Goal: Communication & Community: Answer question/provide support

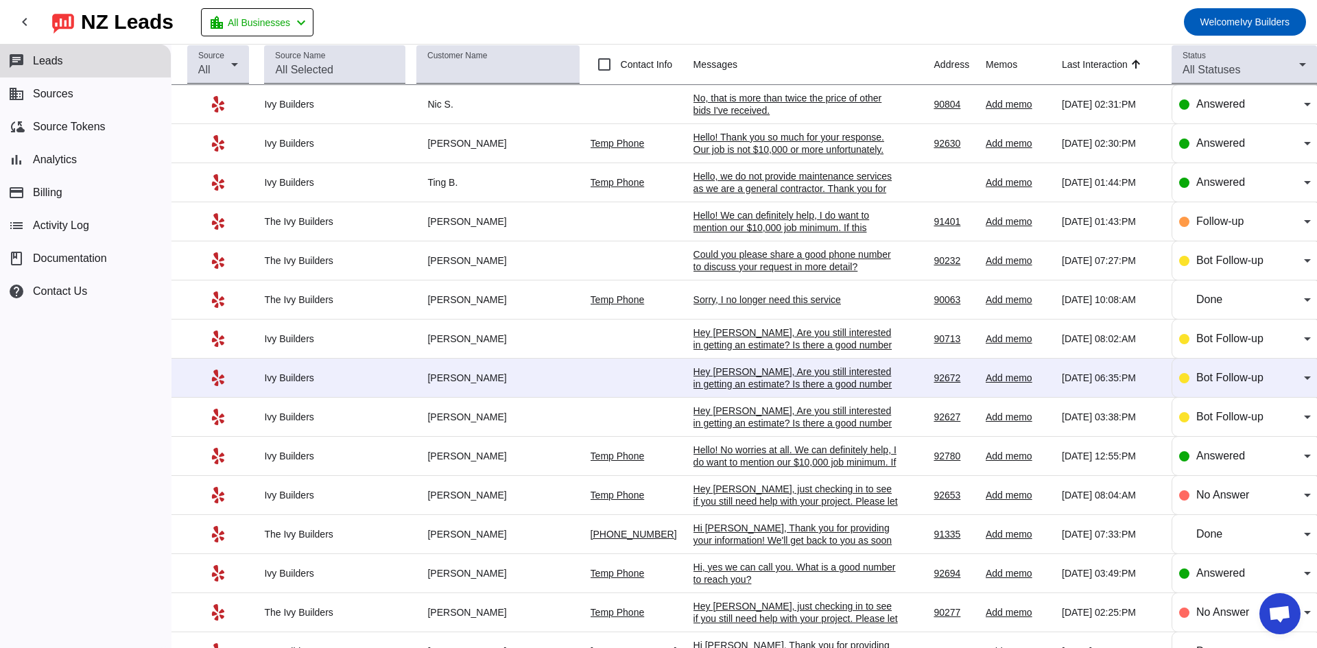
click at [761, 106] on div "No, that is more than twice the price of other bids I've received." at bounding box center [796, 104] width 206 height 25
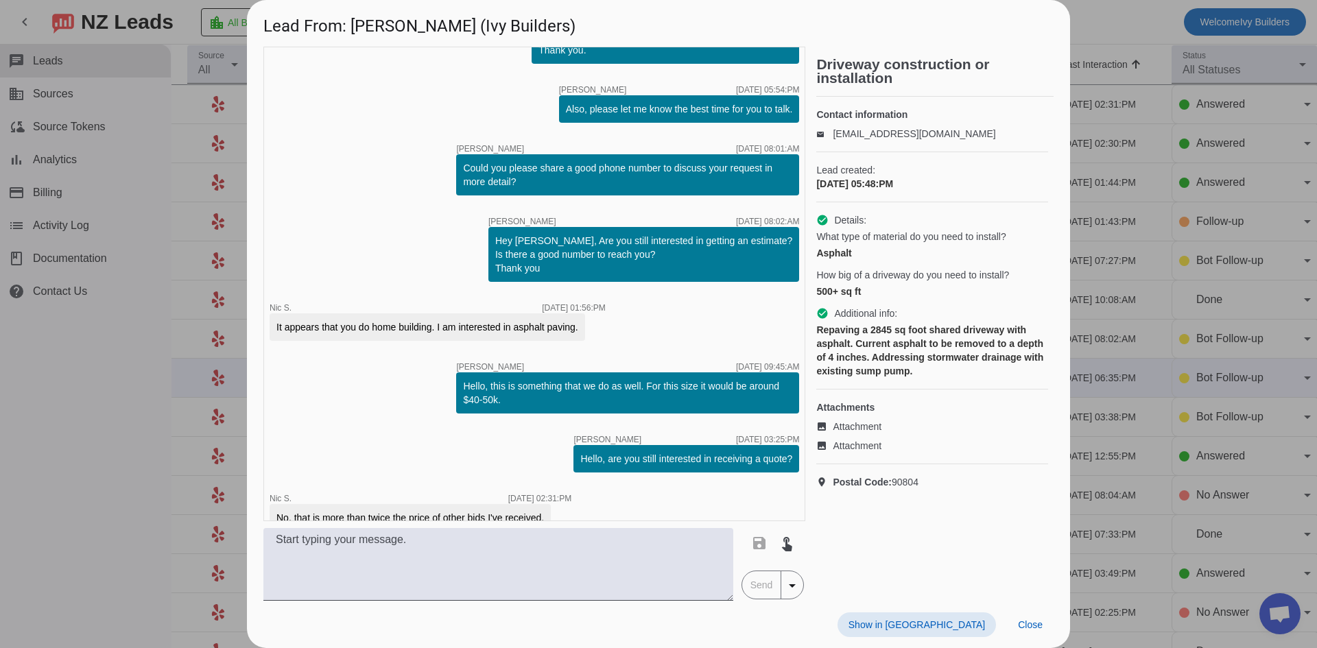
scroll to position [373, 0]
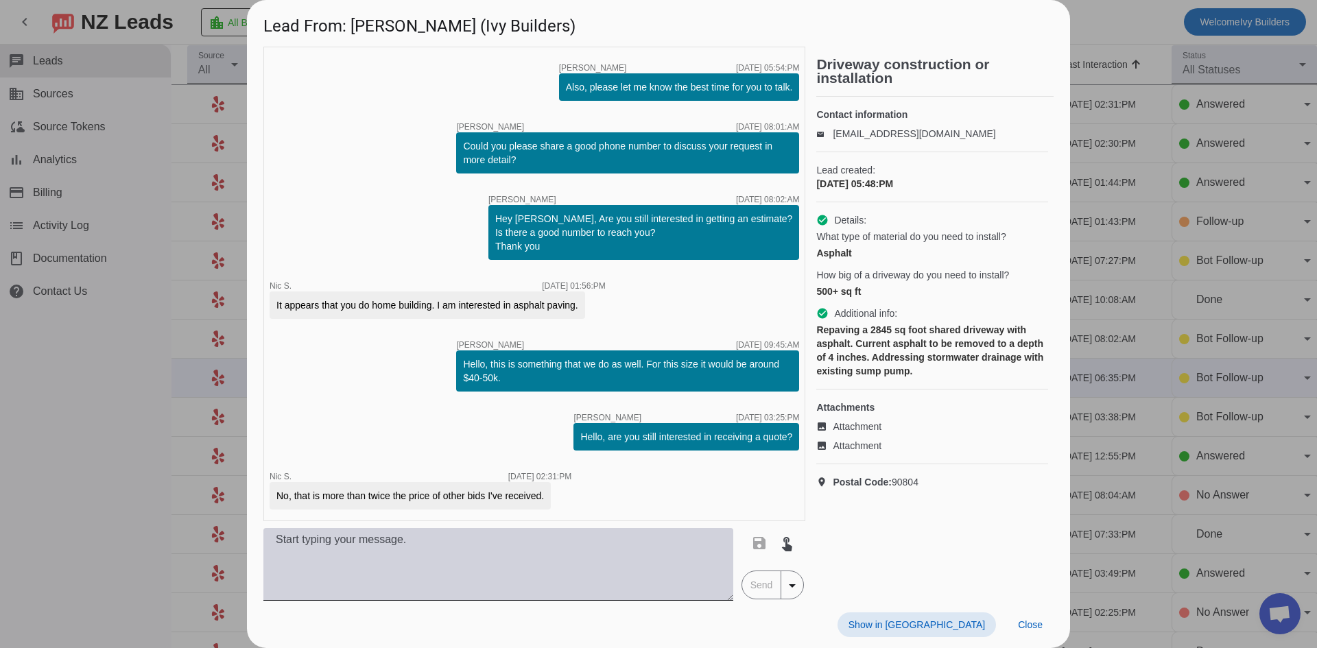
click at [514, 554] on textarea at bounding box center [498, 564] width 470 height 73
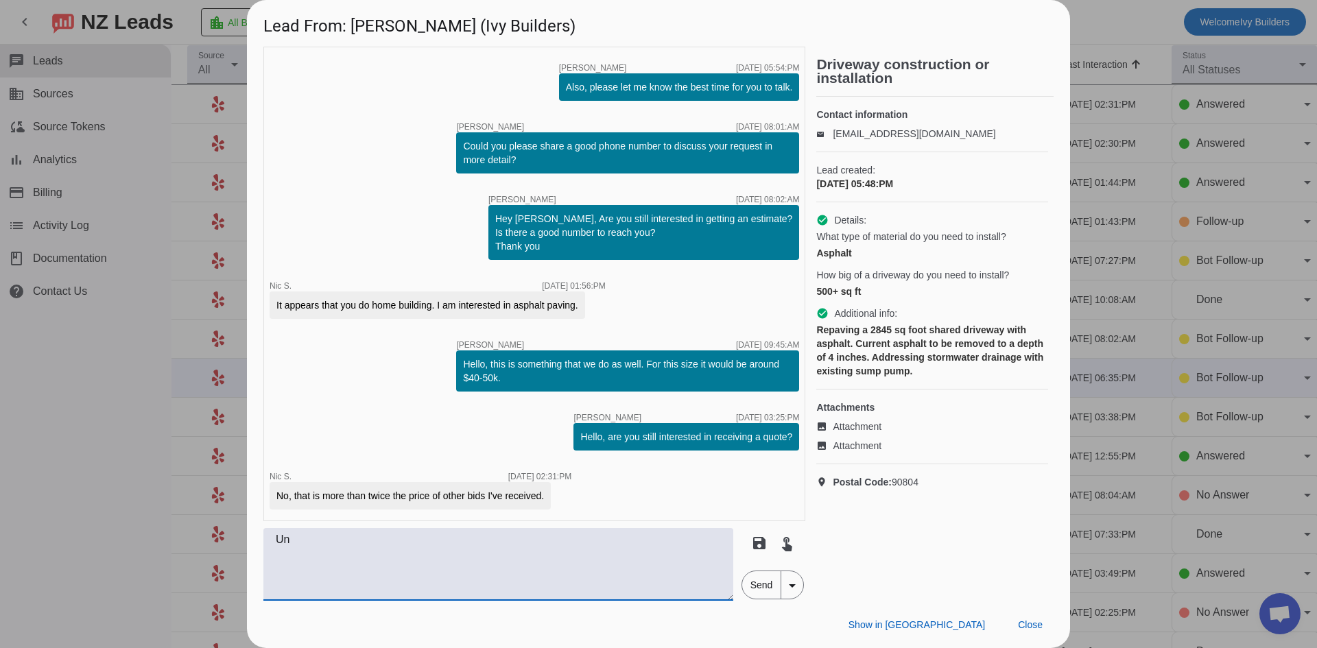
type textarea "U"
click at [546, 541] on textarea "Understood, thank you for reaching out to us anyways and I hope you have a nice…" at bounding box center [498, 564] width 470 height 73
click at [526, 541] on textarea "Understood, thank you for reaching out to us anyways and I hope you have a nice…" at bounding box center [498, 564] width 470 height 73
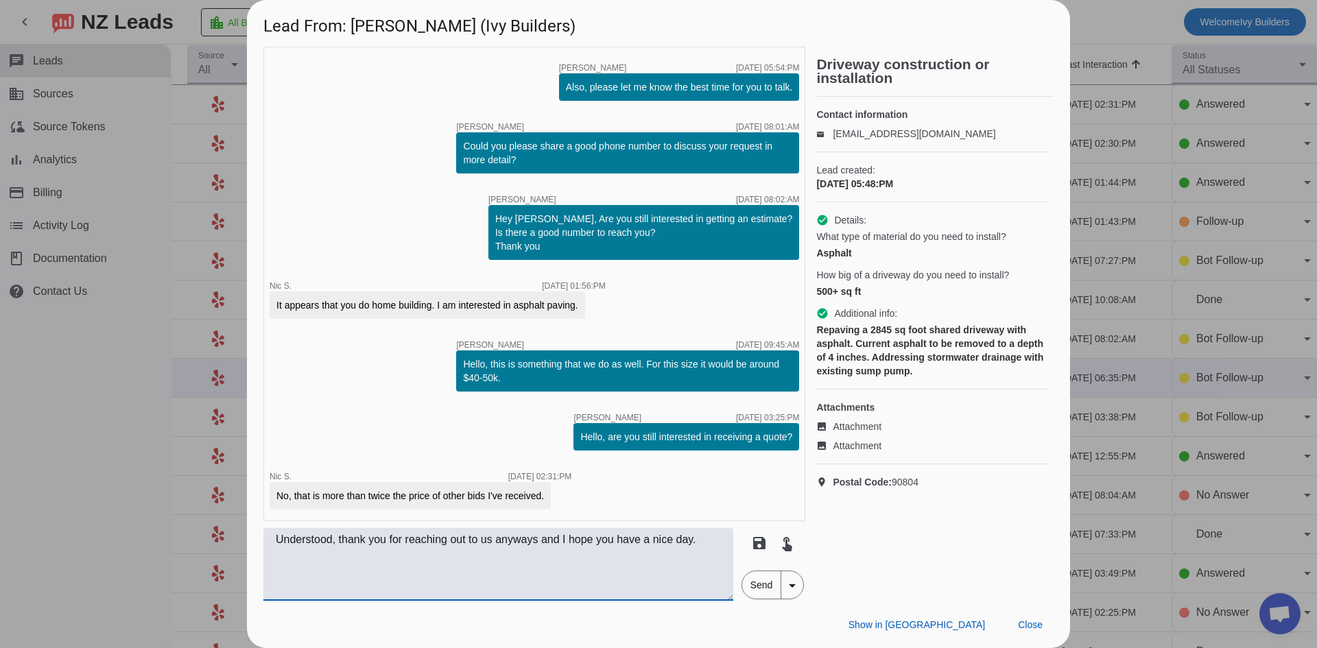
click at [519, 541] on textarea "Understood, thank you for reaching out to us anyways and I hope you have a nice…" at bounding box center [498, 564] width 470 height 73
type textarea "Understood, thank you for reaching out to [GEOGRAPHIC_DATA] and I hope you have…"
click at [760, 586] on span "Send" at bounding box center [761, 584] width 39 height 27
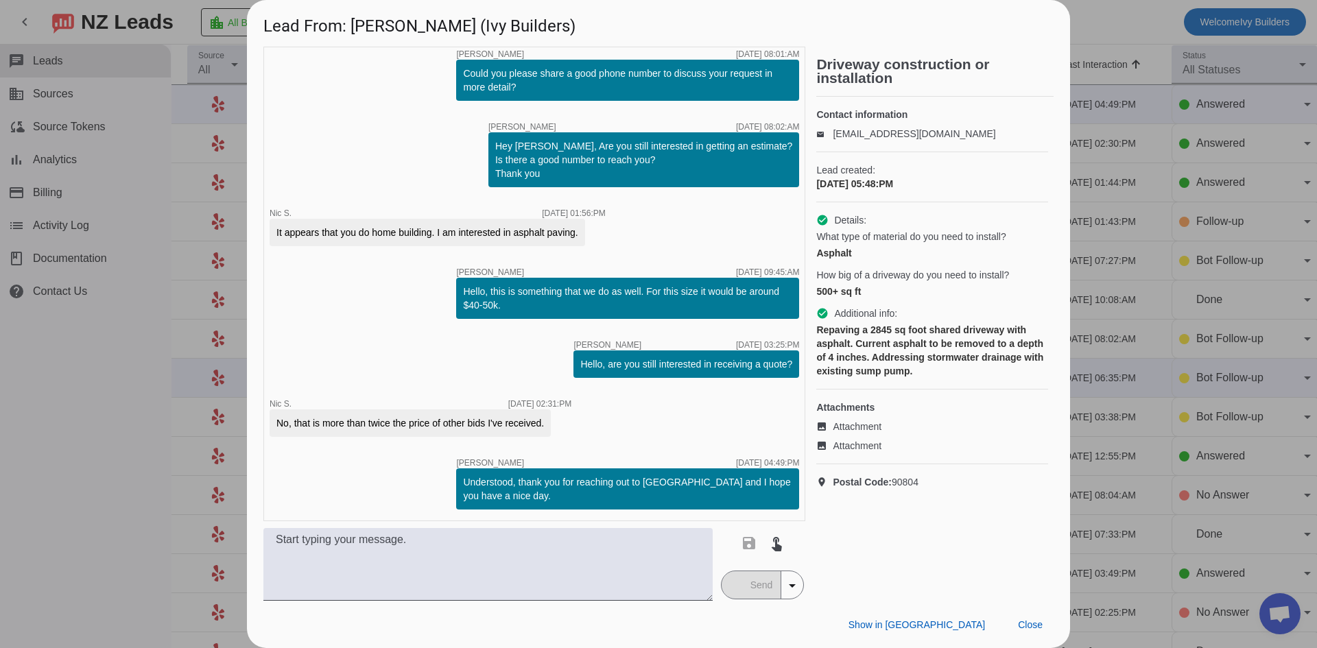
scroll to position [432, 0]
click at [1030, 626] on span "Close" at bounding box center [1030, 624] width 25 height 11
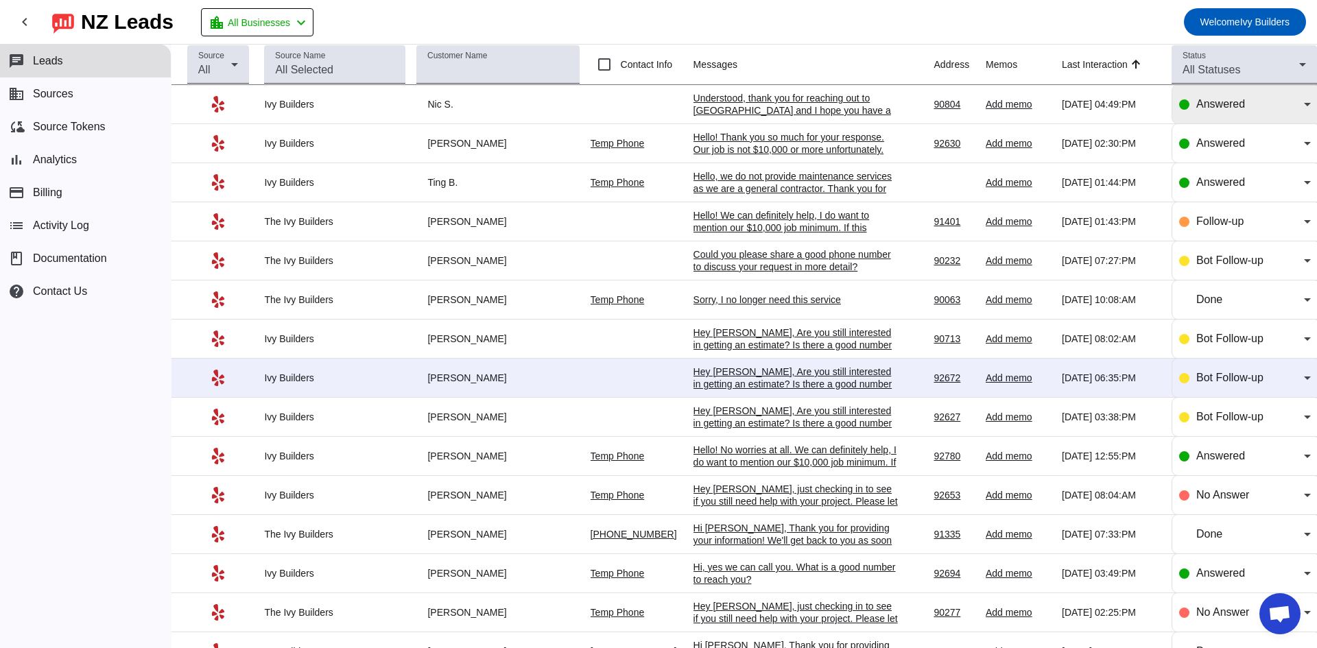
click at [1213, 112] on div "Answered" at bounding box center [1245, 104] width 132 height 38
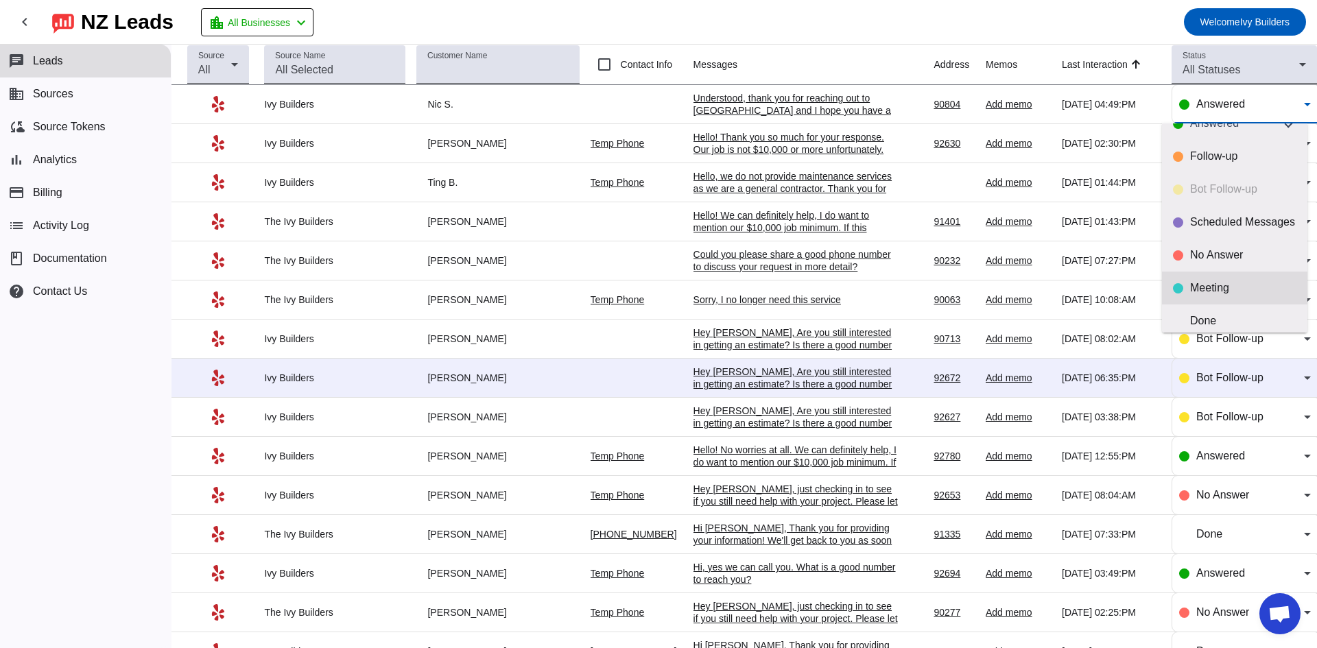
scroll to position [32, 0]
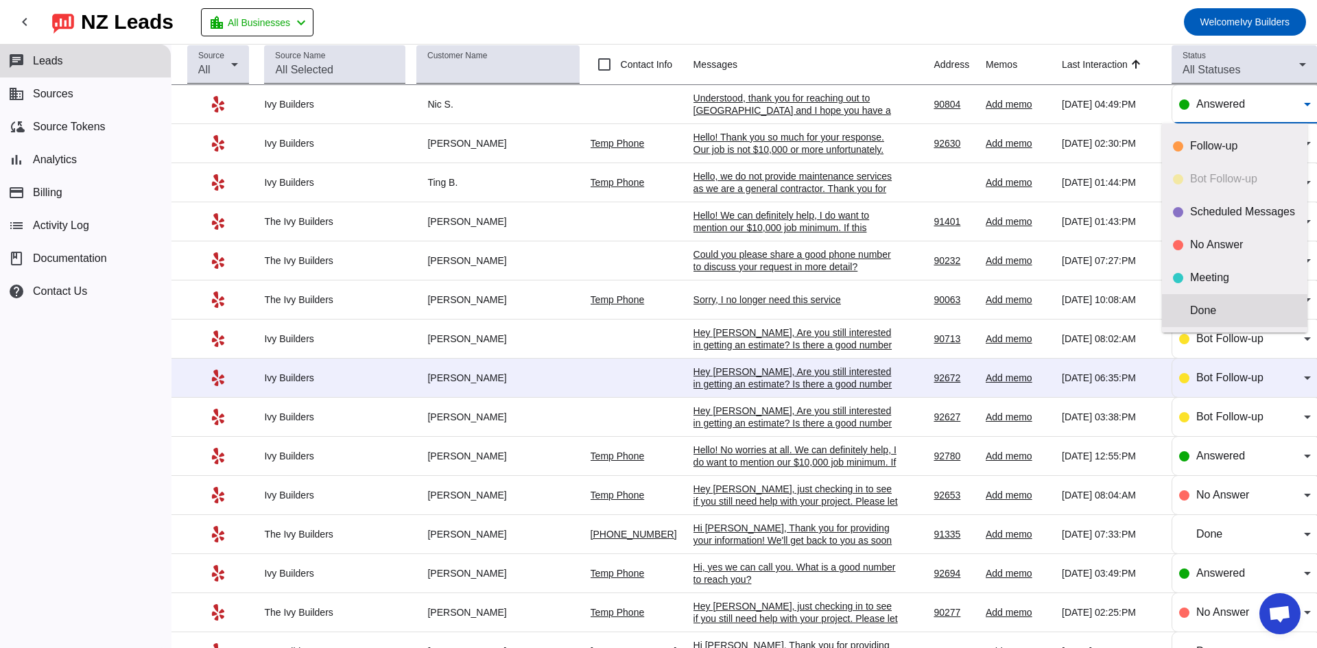
click at [1218, 294] on mat-option "Done" at bounding box center [1234, 310] width 145 height 33
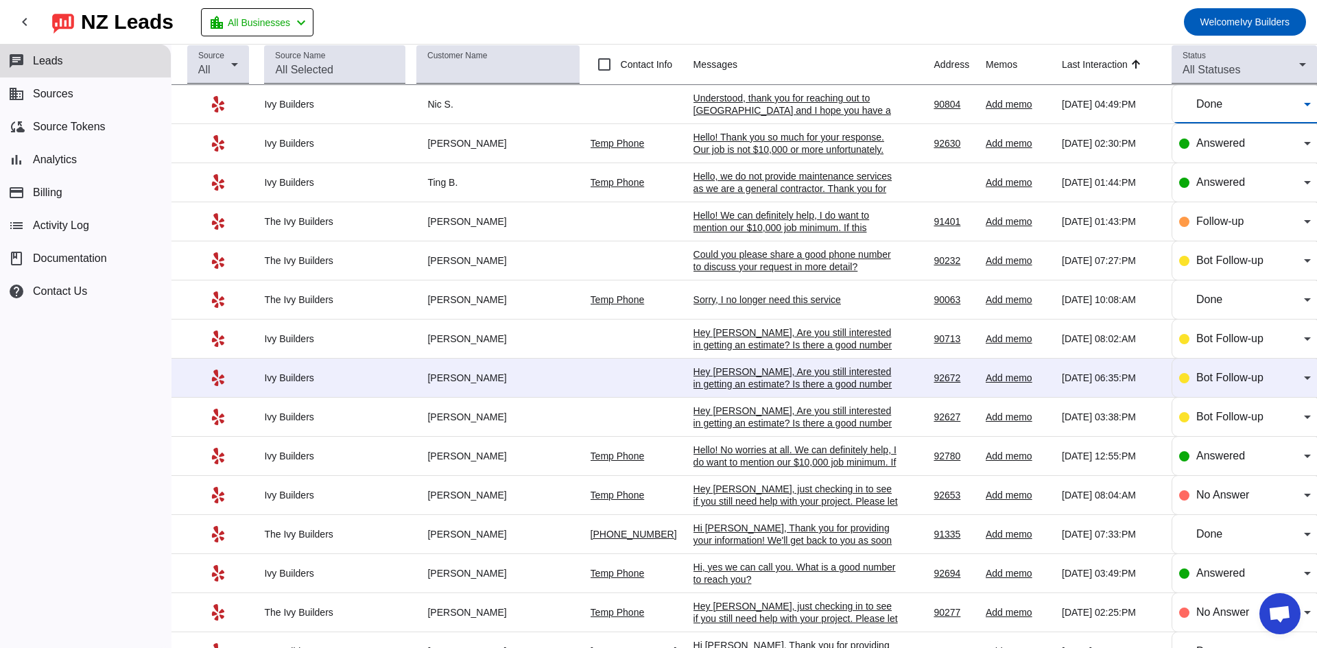
click at [798, 144] on div "Hello! Thank you so much for your response. Our job is not $10,000 or more unfo…" at bounding box center [796, 162] width 206 height 62
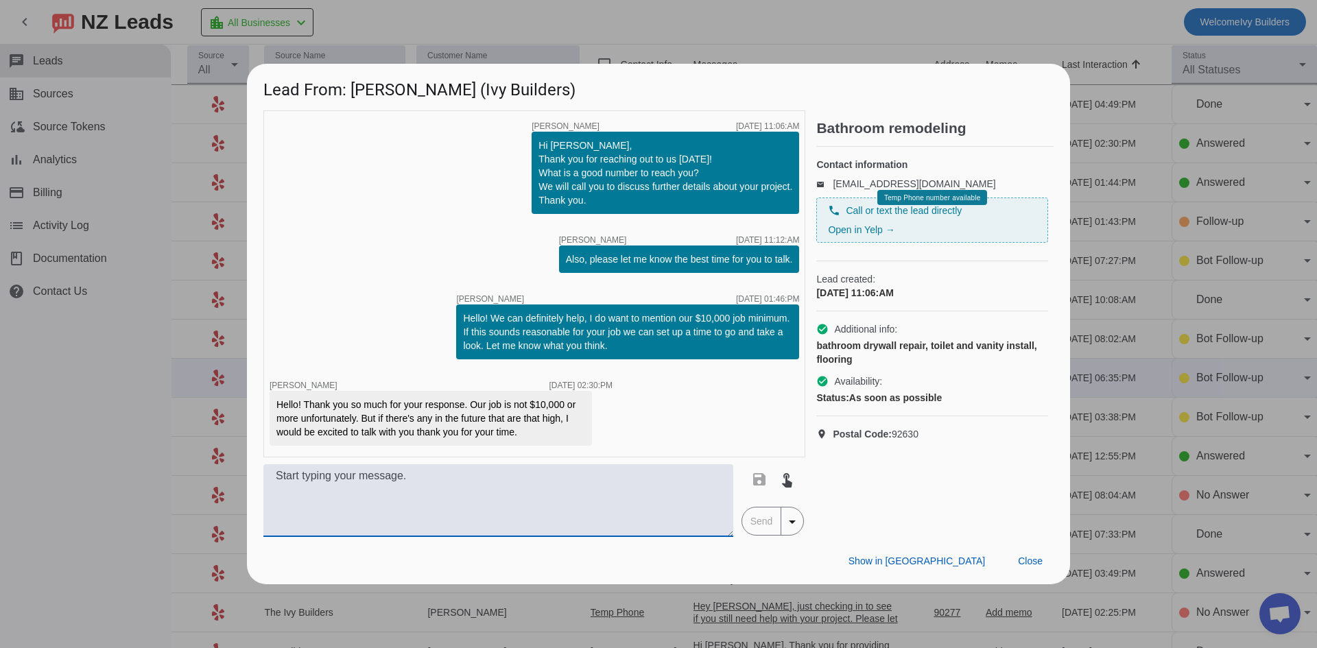
click at [603, 476] on textarea at bounding box center [498, 500] width 470 height 73
paste textarea "Understood, thank you for reaching out to us anyways and I hope you have a nice…"
click at [523, 473] on textarea "Understood, thank you for reaching out to us anyways and I hope you have a nice…" at bounding box center [498, 500] width 470 height 73
click at [689, 479] on textarea "Understood, thank you for reaching out to [GEOGRAPHIC_DATA] and I hope you have…" at bounding box center [498, 500] width 470 height 73
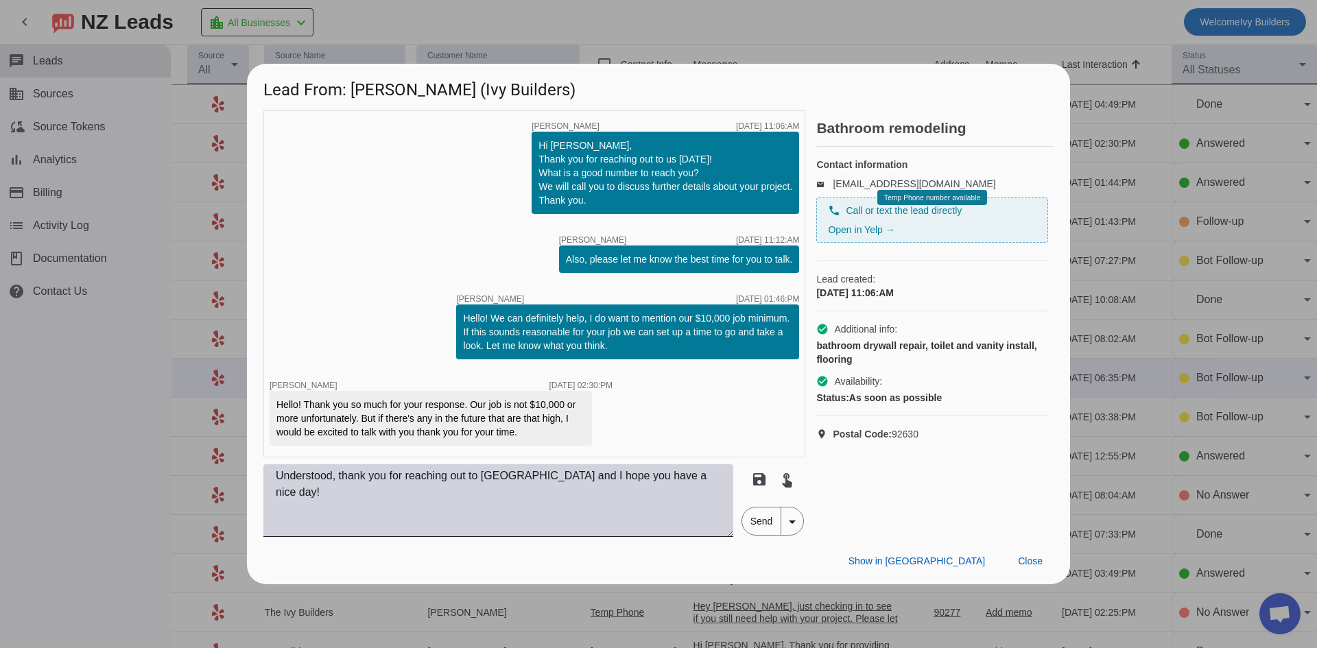
drag, startPoint x: 766, startPoint y: 521, endPoint x: 329, endPoint y: 503, distance: 438.0
click at [329, 503] on div "Understood, thank you for reaching out to [GEOGRAPHIC_DATA] and I hope you have…" at bounding box center [534, 500] width 542 height 73
click at [311, 482] on textarea "Understood, thank you for reaching out to [GEOGRAPHIC_DATA] and I hope you have…" at bounding box center [498, 500] width 470 height 73
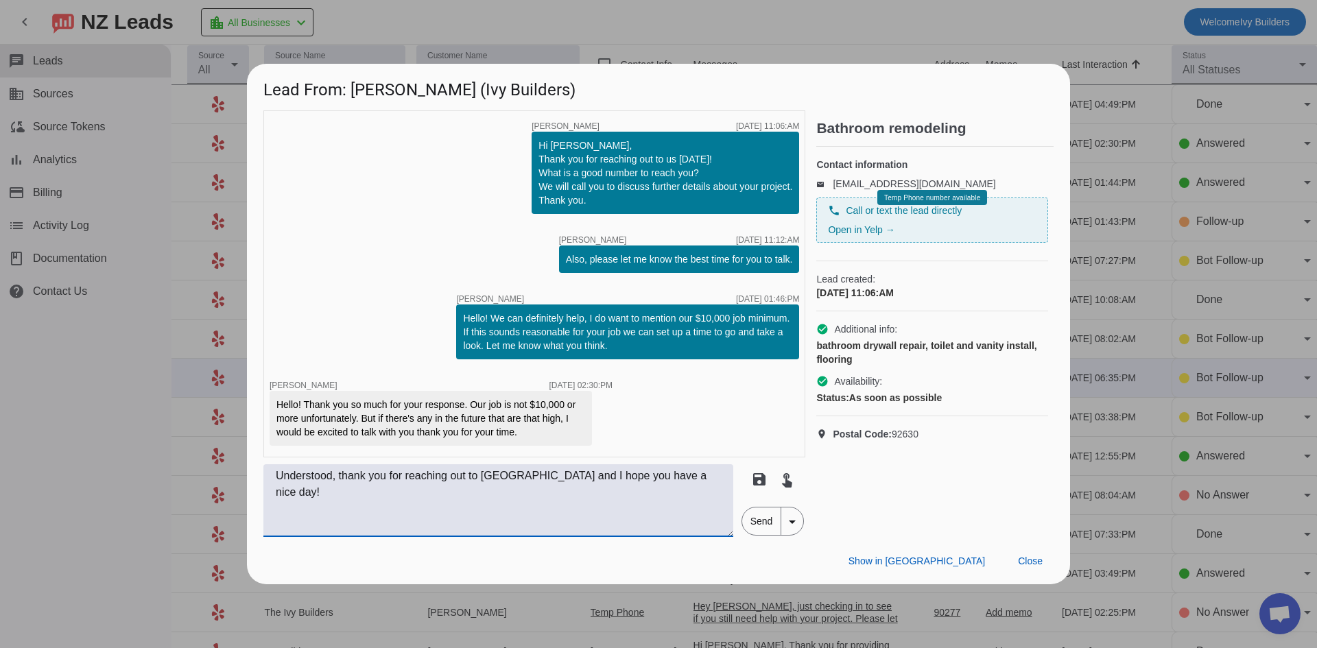
click at [311, 482] on textarea "Understood, thank you for reaching out to [GEOGRAPHIC_DATA] and I hope you have…" at bounding box center [498, 500] width 470 height 73
click at [335, 483] on textarea "Of course we understand, thank you for reaching out to [GEOGRAPHIC_DATA] and I …" at bounding box center [498, 500] width 470 height 73
type textarea "Of course we understand, thank you for reaching out to [GEOGRAPHIC_DATA] and I …"
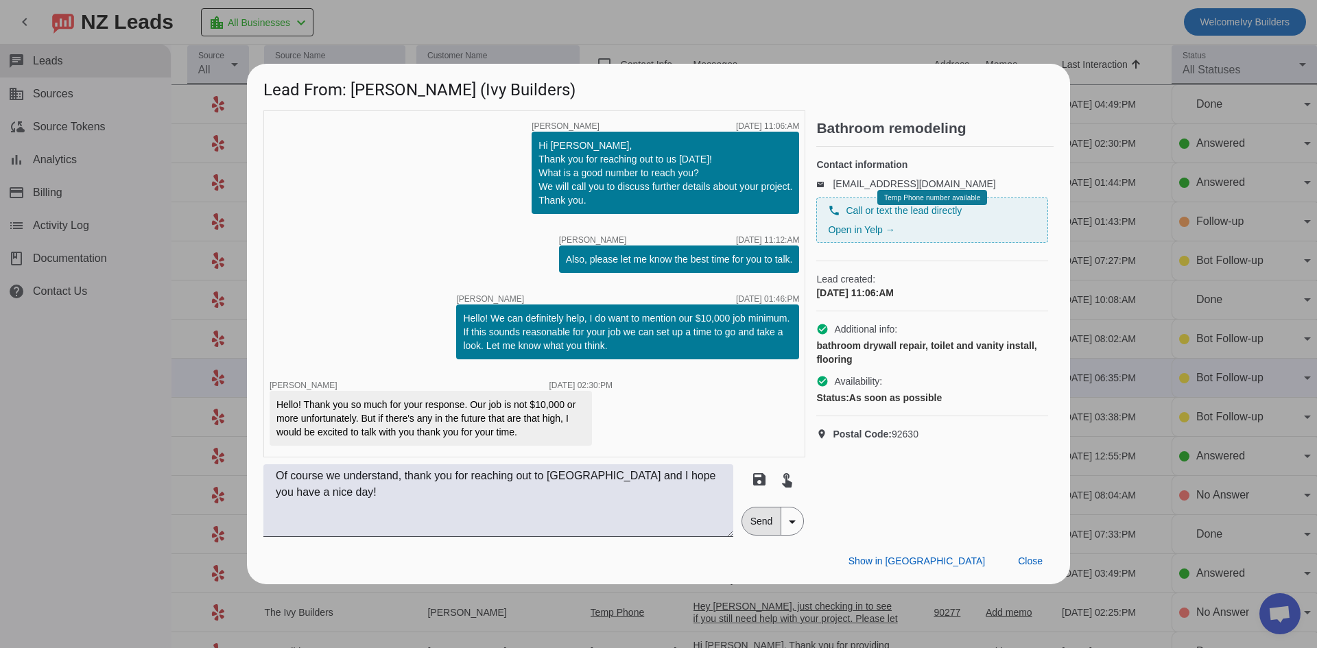
click at [764, 522] on span "Send" at bounding box center [761, 521] width 39 height 27
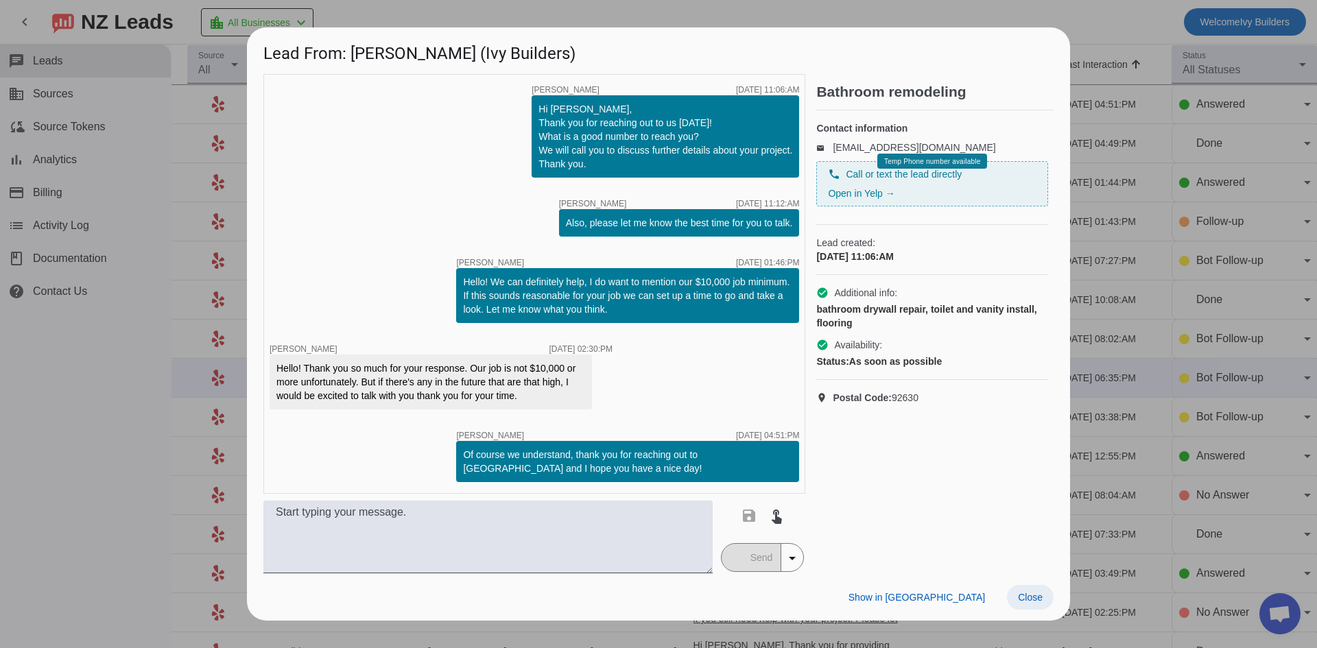
click at [1041, 598] on span "Close" at bounding box center [1030, 597] width 25 height 11
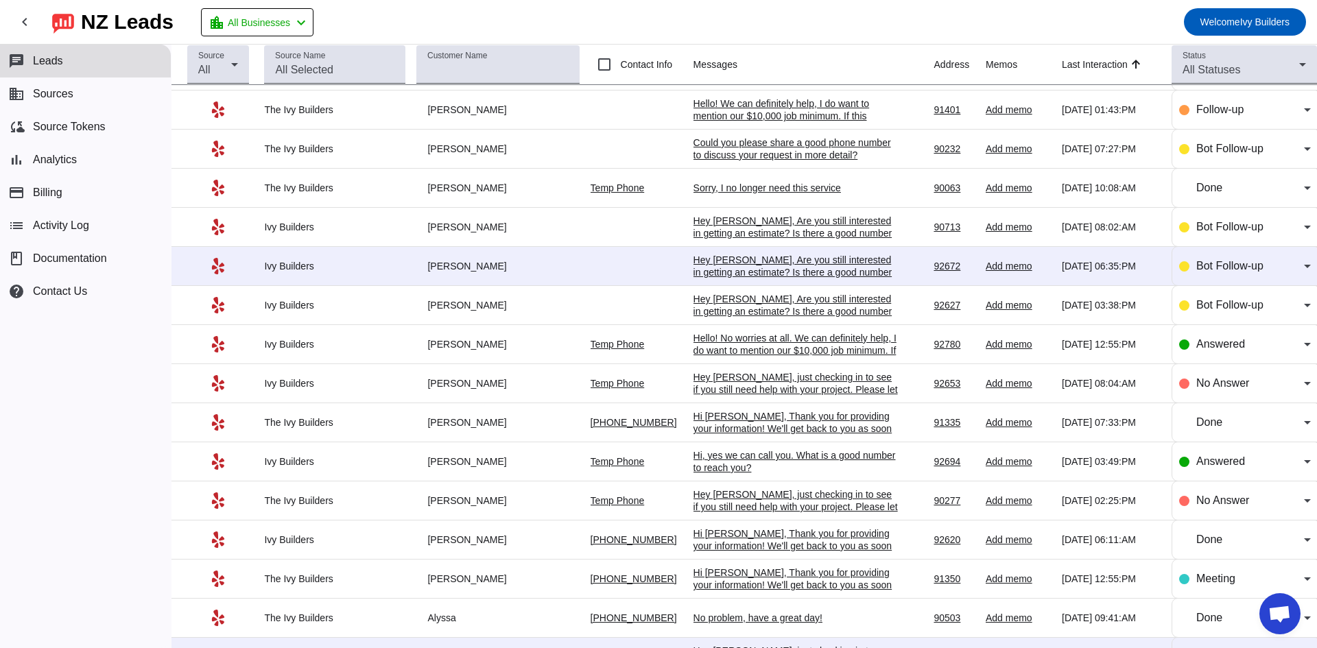
scroll to position [0, 0]
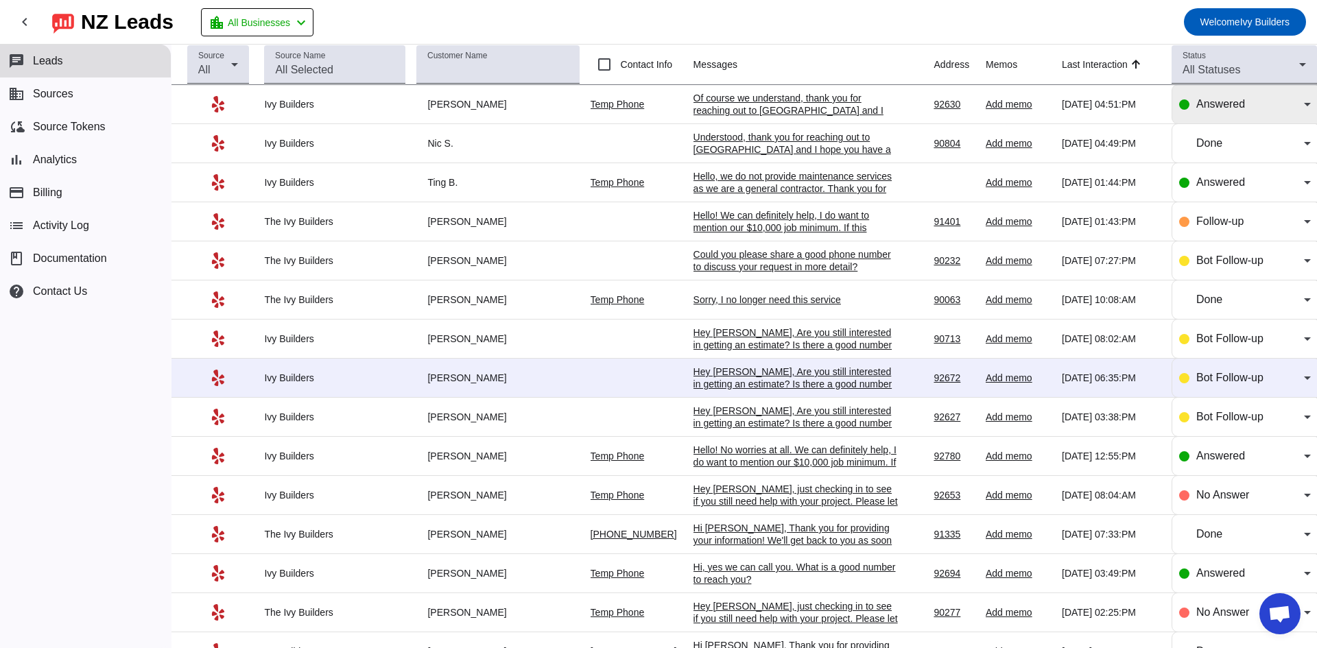
click at [1204, 119] on div "Answered" at bounding box center [1245, 104] width 132 height 38
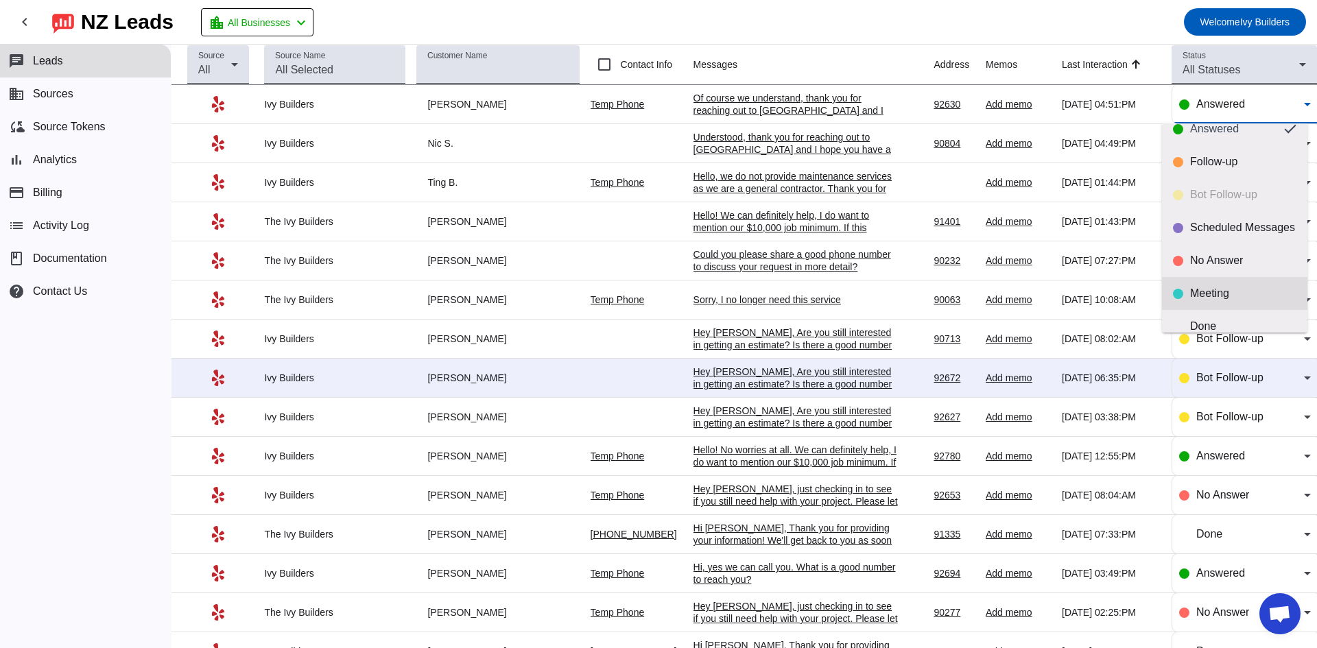
scroll to position [32, 0]
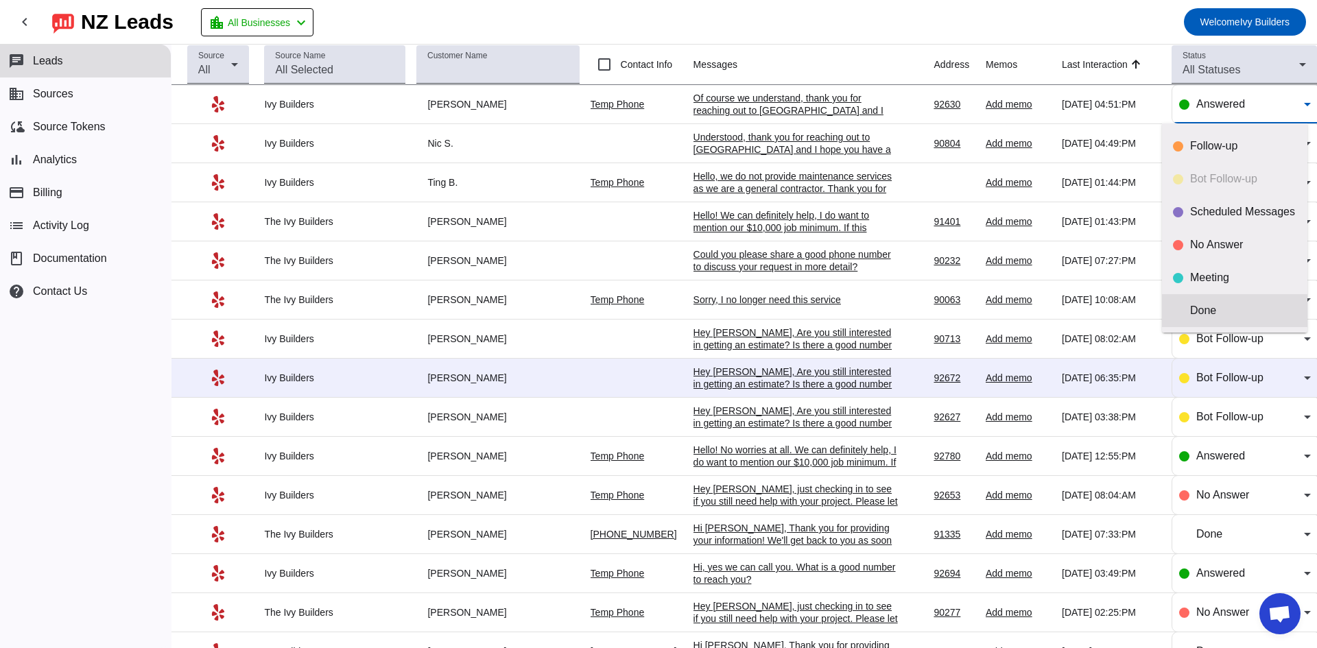
click at [1223, 306] on div "Done" at bounding box center [1243, 311] width 106 height 14
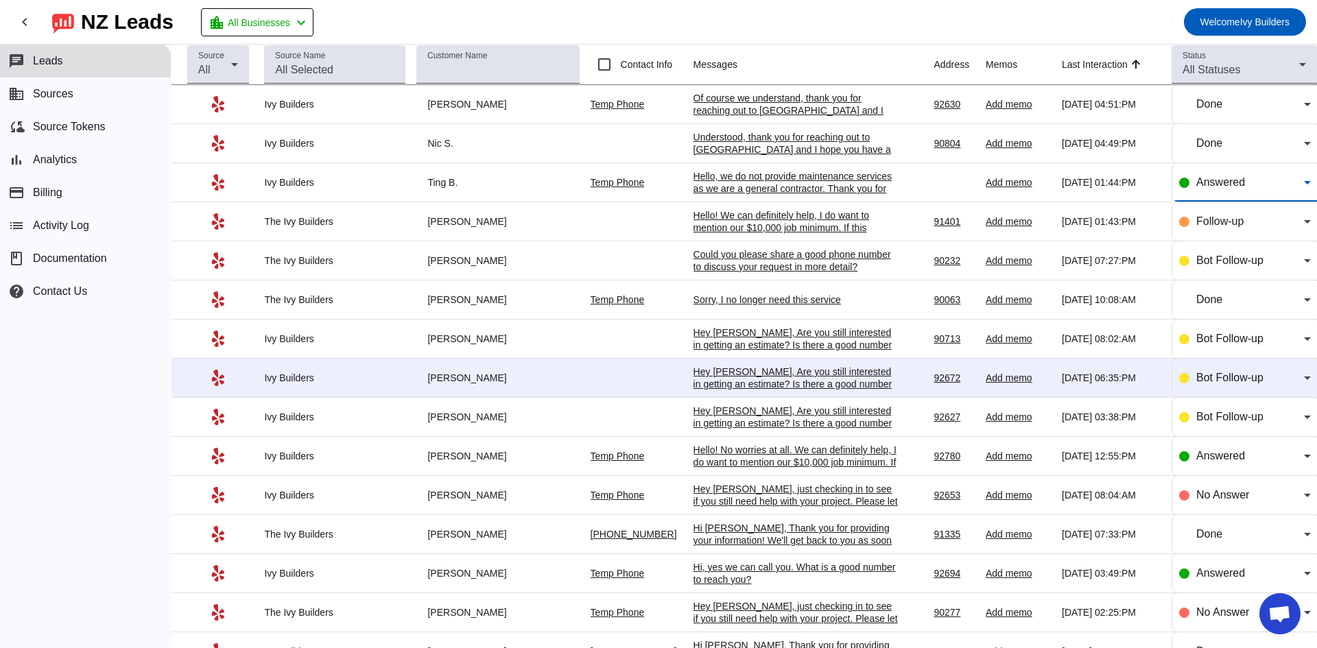
click at [1207, 176] on div "Answered" at bounding box center [1250, 182] width 108 height 16
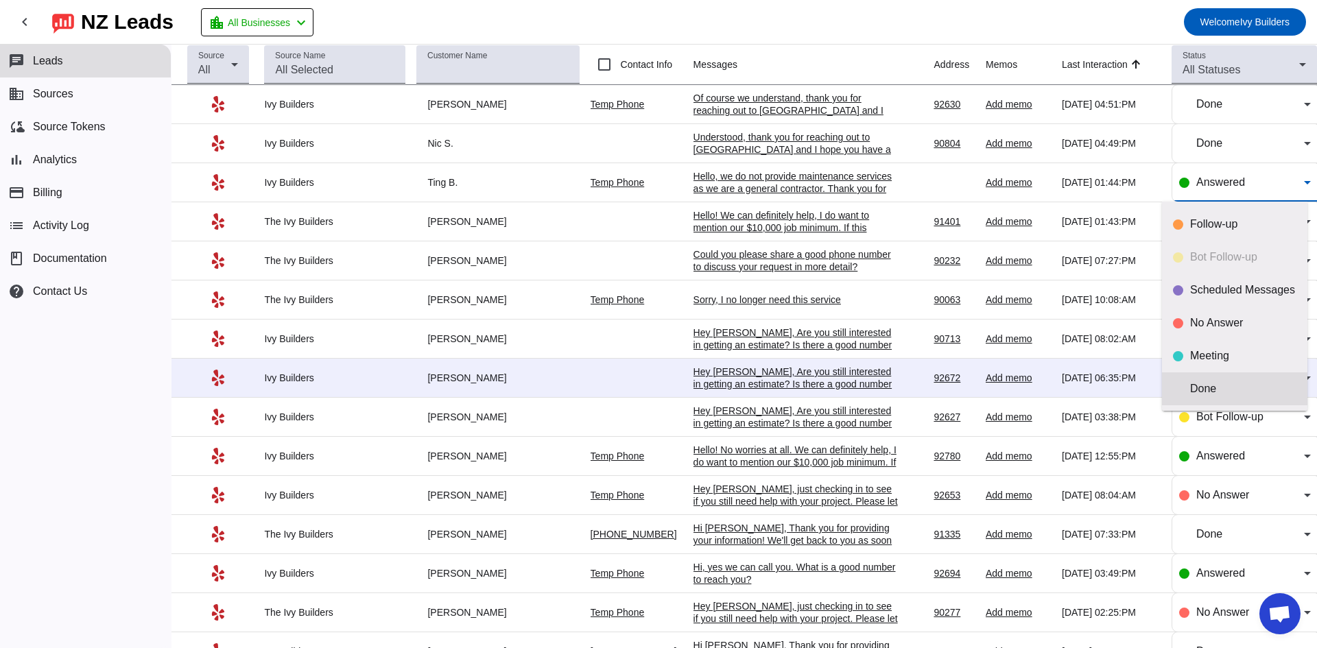
click at [1264, 389] on div "Done" at bounding box center [1243, 389] width 106 height 14
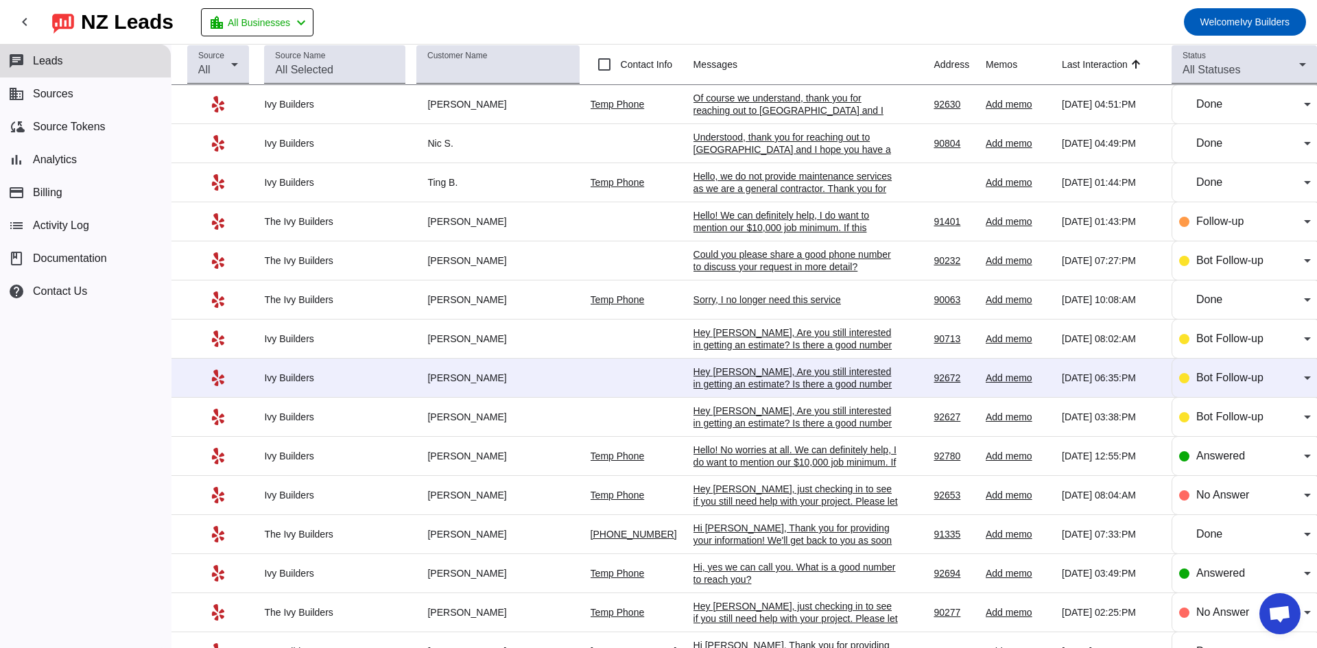
click at [873, 372] on div "Hey [PERSON_NAME], Are you still interested in getting an estimate? Is there a …" at bounding box center [796, 384] width 206 height 37
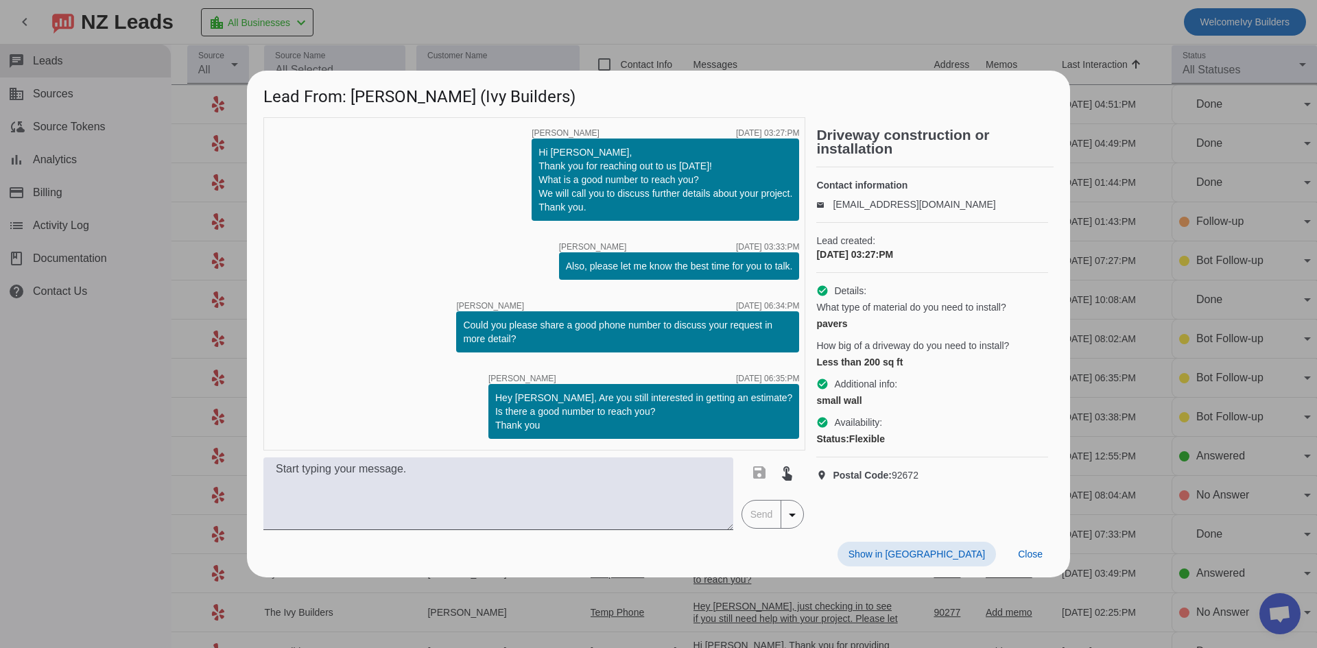
click at [1029, 578] on div at bounding box center [658, 324] width 1317 height 648
